Goal: Task Accomplishment & Management: Use online tool/utility

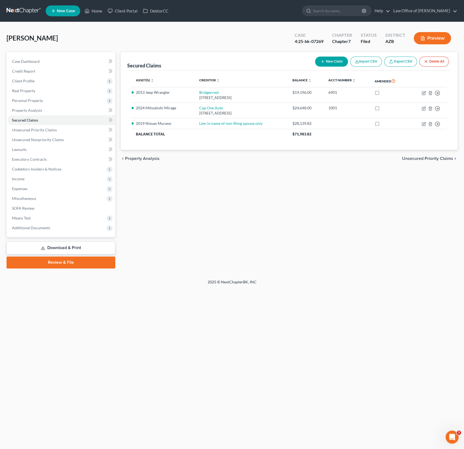
scroll to position [97, 0]
click at [98, 13] on link "Home" at bounding box center [93, 11] width 23 height 10
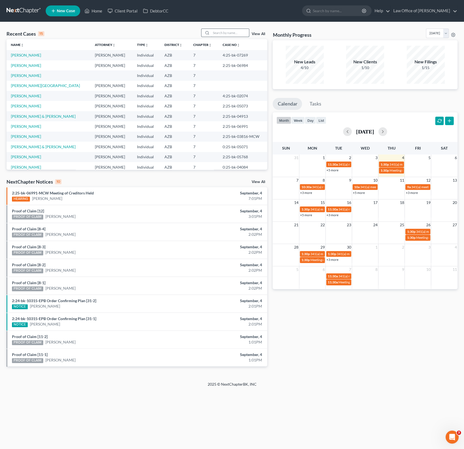
click at [229, 33] on input "search" at bounding box center [230, 33] width 38 height 8
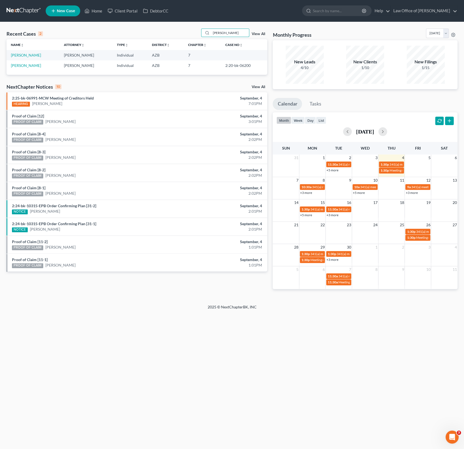
type input "[PERSON_NAME]"
click at [31, 52] on td "[PERSON_NAME]" at bounding box center [33, 55] width 53 height 10
click at [31, 55] on link "[PERSON_NAME]" at bounding box center [26, 55] width 30 height 5
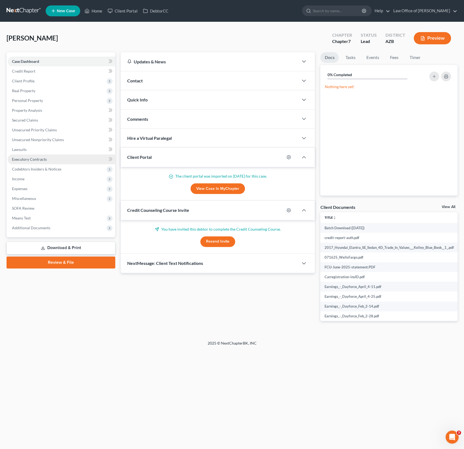
click at [23, 156] on link "Executory Contracts" at bounding box center [62, 159] width 108 height 10
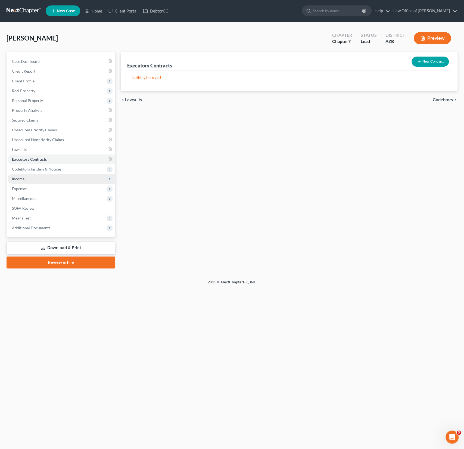
click at [19, 175] on span "Income" at bounding box center [62, 179] width 108 height 10
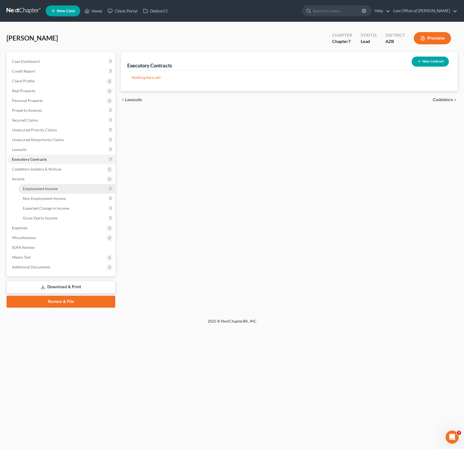
click at [34, 186] on span "Employment Income" at bounding box center [40, 188] width 35 height 5
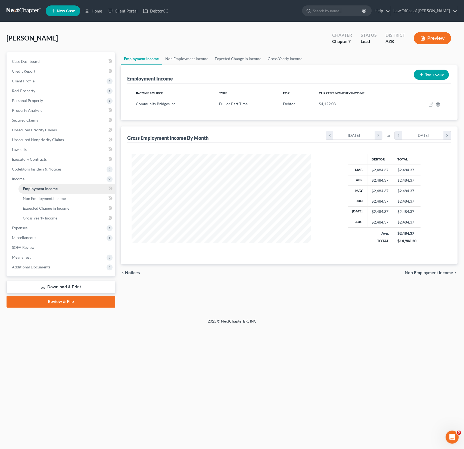
scroll to position [97, 190]
click at [30, 270] on span "Additional Documents" at bounding box center [62, 267] width 108 height 10
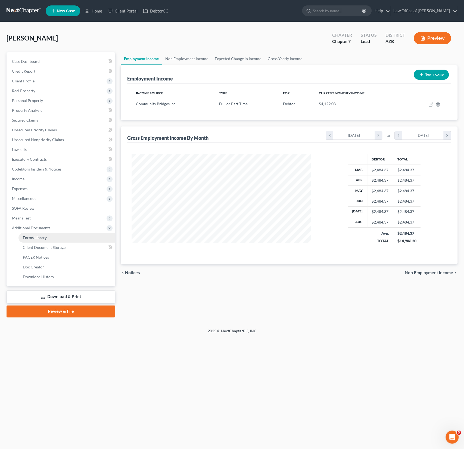
click at [37, 237] on span "Forms Library" at bounding box center [35, 237] width 24 height 5
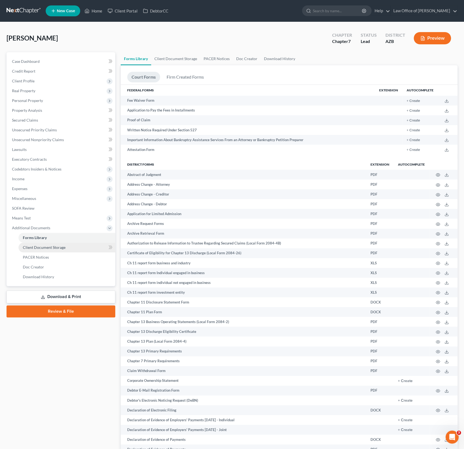
click at [34, 247] on span "Client Document Storage" at bounding box center [44, 247] width 43 height 5
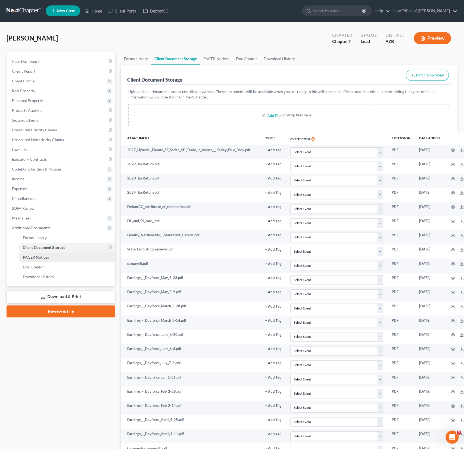
click at [38, 253] on link "PACER Notices" at bounding box center [66, 257] width 97 height 10
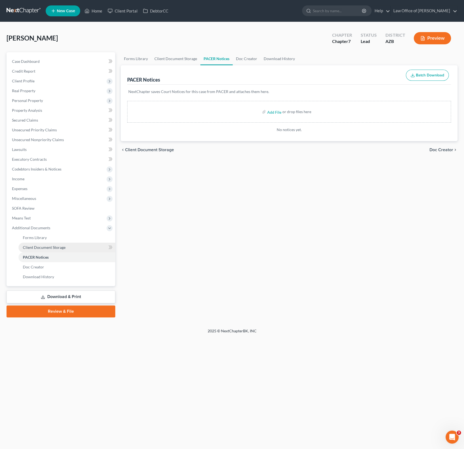
click at [37, 248] on span "Client Document Storage" at bounding box center [44, 247] width 43 height 5
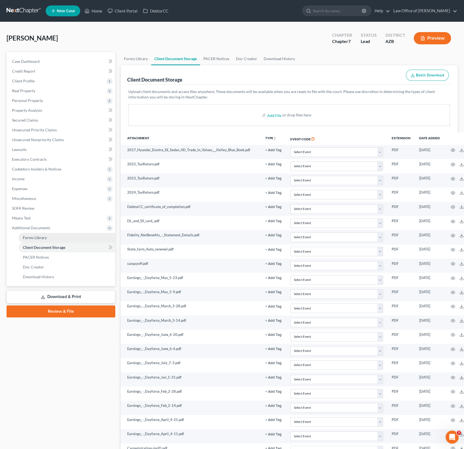
click at [36, 238] on span "Forms Library" at bounding box center [35, 237] width 24 height 5
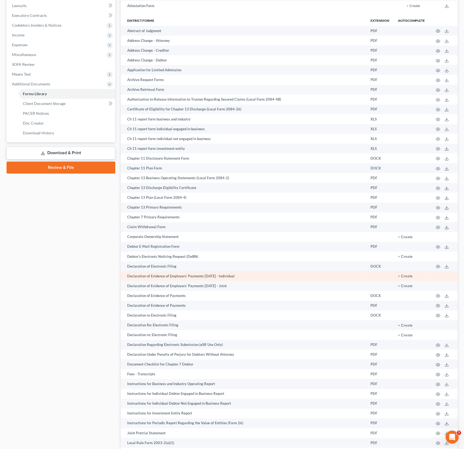
scroll to position [146, 0]
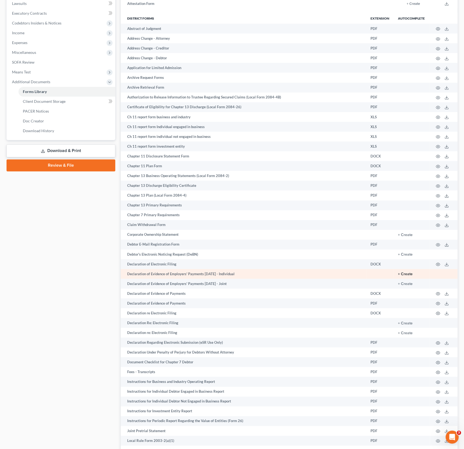
click at [405, 274] on button "+ Create" at bounding box center [405, 274] width 15 height 4
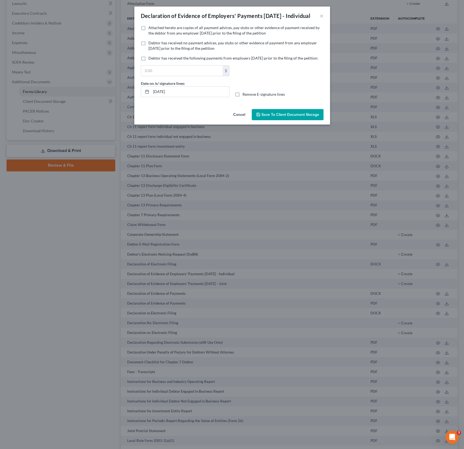
click at [169, 35] on span "Attached hereto are copies of all payment advices, pay stubs or other evidence …" at bounding box center [233, 30] width 171 height 10
click at [154, 29] on input "Attached hereto are copies of all payment advices, pay stubs or other evidence …" at bounding box center [153, 27] width 4 height 4
checkbox input "true"
click at [274, 120] on button "Save to Client Document Storage" at bounding box center [288, 114] width 72 height 11
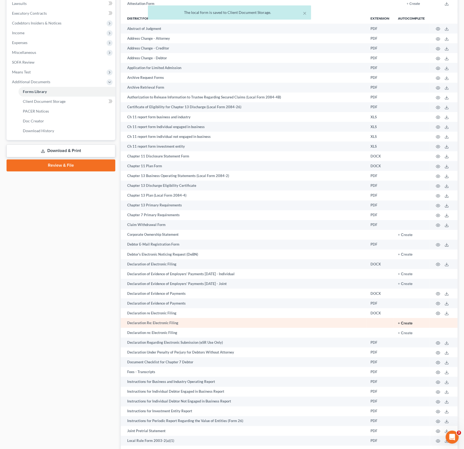
click at [407, 321] on button "+ Create" at bounding box center [405, 323] width 15 height 4
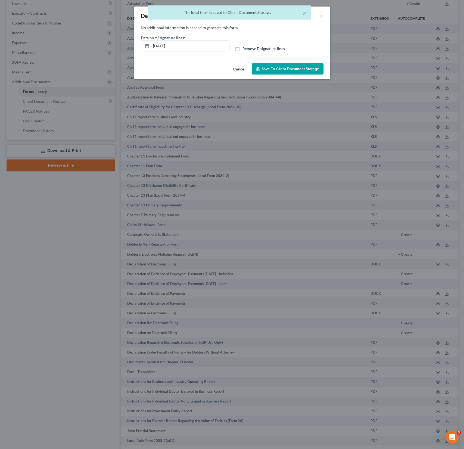
click at [281, 71] on button "Save to Client Document Storage" at bounding box center [288, 68] width 72 height 11
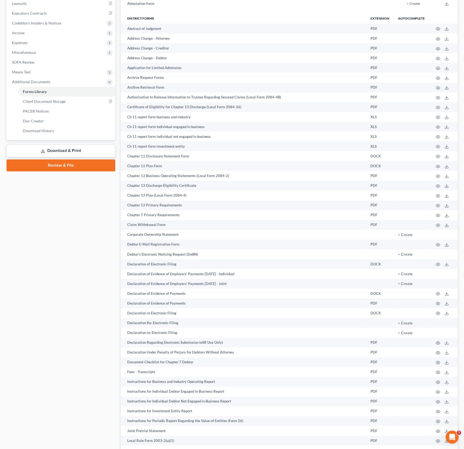
click at [71, 147] on link "Download & Print" at bounding box center [61, 150] width 109 height 13
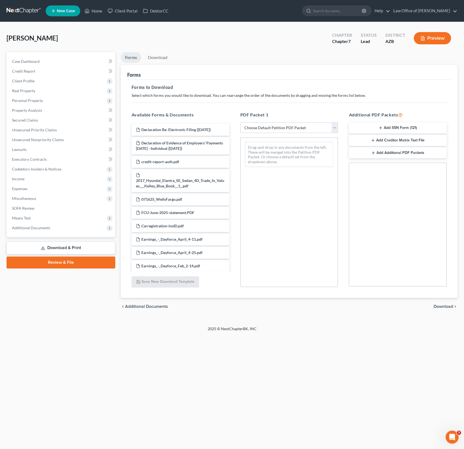
click at [284, 125] on select "Choose Default Petition PDF Packet Complete Bankruptcy Petition (all forms and …" at bounding box center [289, 127] width 98 height 11
select select "0"
click at [240, 122] on select "Choose Default Petition PDF Packet Complete Bankruptcy Petition (all forms and …" at bounding box center [289, 127] width 98 height 11
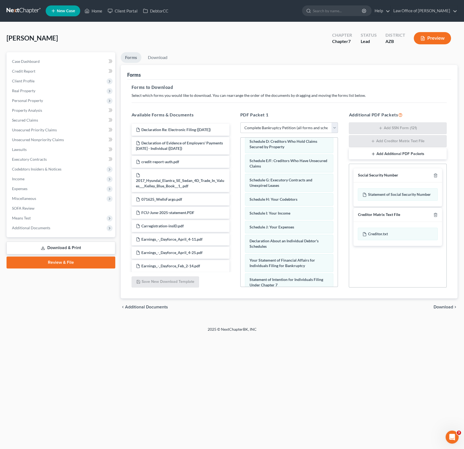
scroll to position [179, 0]
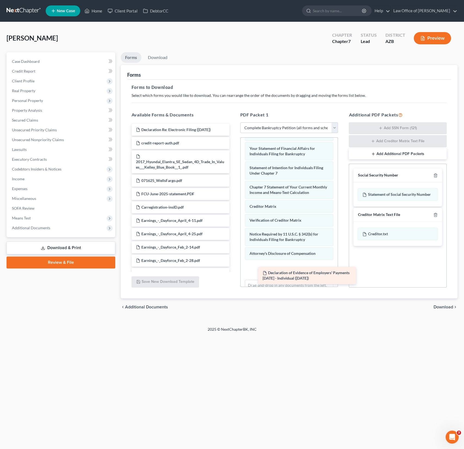
drag, startPoint x: 183, startPoint y: 144, endPoint x: 299, endPoint y: 275, distance: 174.9
click at [234, 275] on div "Declaration of Evidence of Employers' Payments [DATE] - Individual ([DATE]) Dec…" at bounding box center [180, 314] width 107 height 380
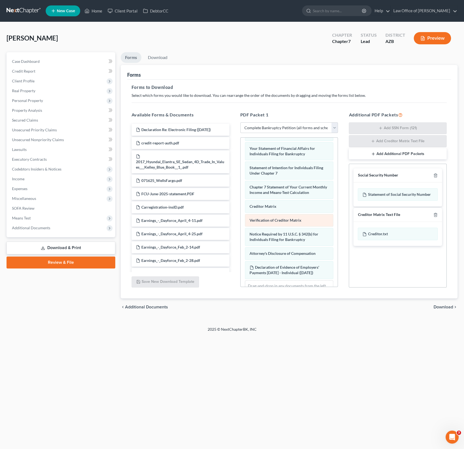
scroll to position [204, 0]
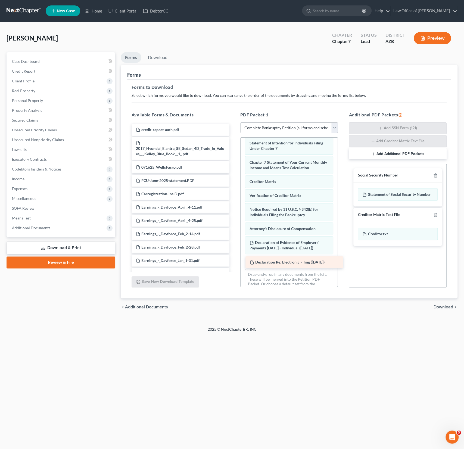
drag, startPoint x: 172, startPoint y: 132, endPoint x: 284, endPoint y: 265, distance: 173.8
click at [234, 265] on div "Declaration Re: Electronic Filing ([DATE]) Declaration Re: Electronic Filing ([…" at bounding box center [180, 307] width 107 height 367
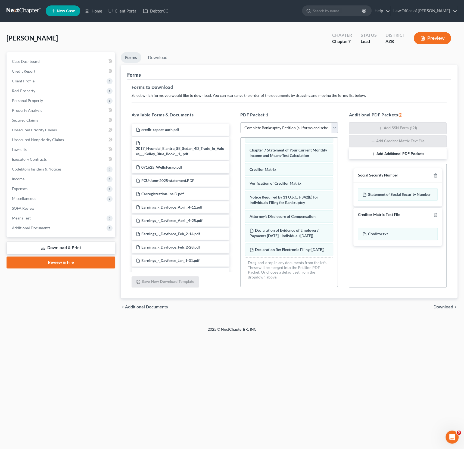
click at [440, 307] on span "Download" at bounding box center [444, 307] width 20 height 4
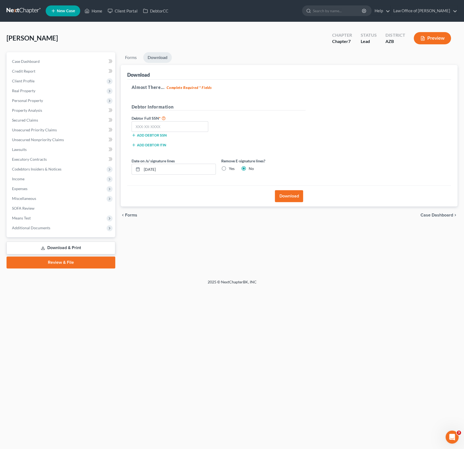
click at [229, 168] on label "Yes" at bounding box center [232, 168] width 6 height 5
click at [231, 168] on input "Yes" at bounding box center [233, 168] width 4 height 4
radio input "true"
radio input "false"
click at [285, 195] on button "Download" at bounding box center [289, 196] width 28 height 12
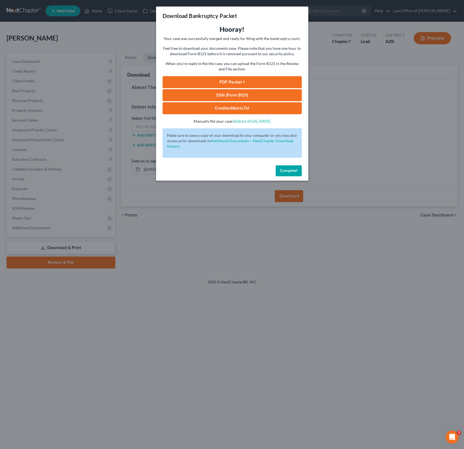
click at [223, 80] on link "PDF Packet 1" at bounding box center [232, 82] width 139 height 12
